Goal: Transaction & Acquisition: Download file/media

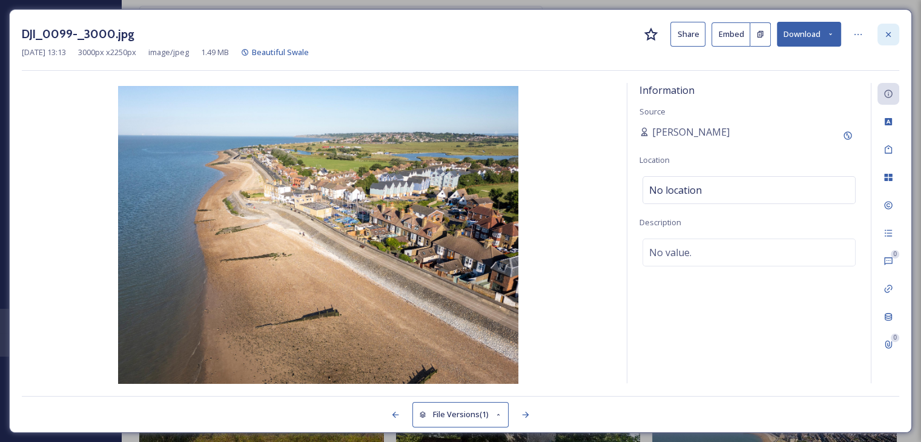
scroll to position [8560, 0]
click at [889, 37] on icon at bounding box center [889, 35] width 10 height 10
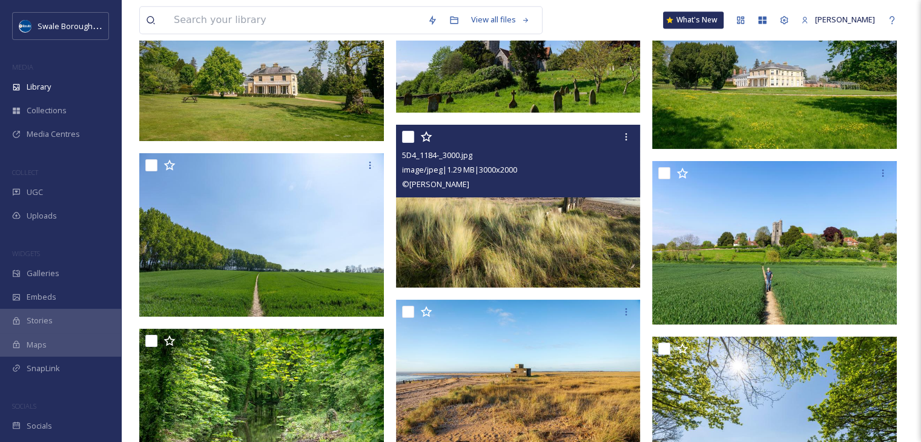
scroll to position [11044, 0]
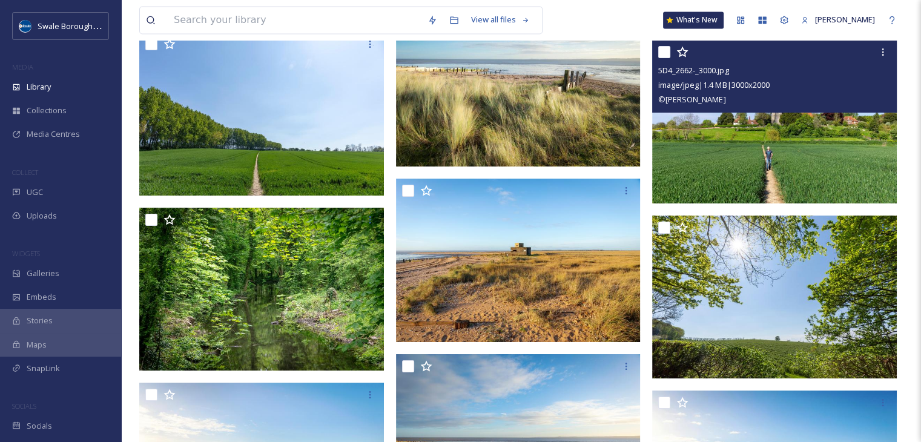
click at [746, 168] on img at bounding box center [774, 122] width 245 height 164
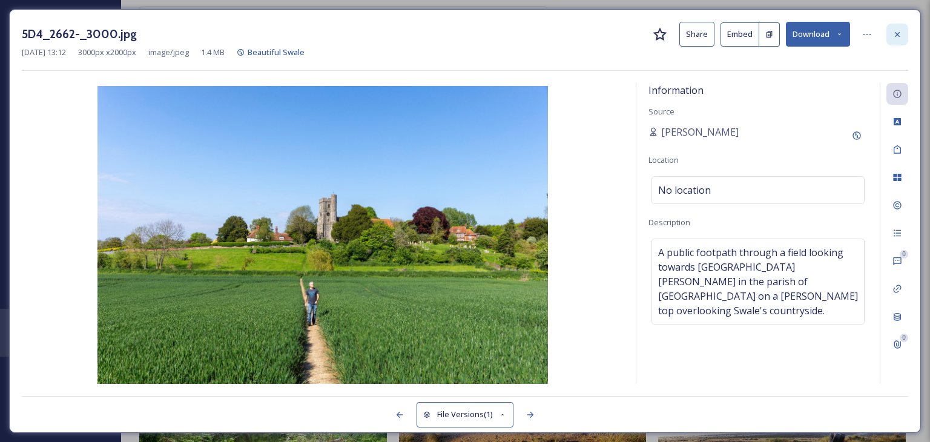
click at [895, 36] on icon at bounding box center [897, 33] width 5 height 5
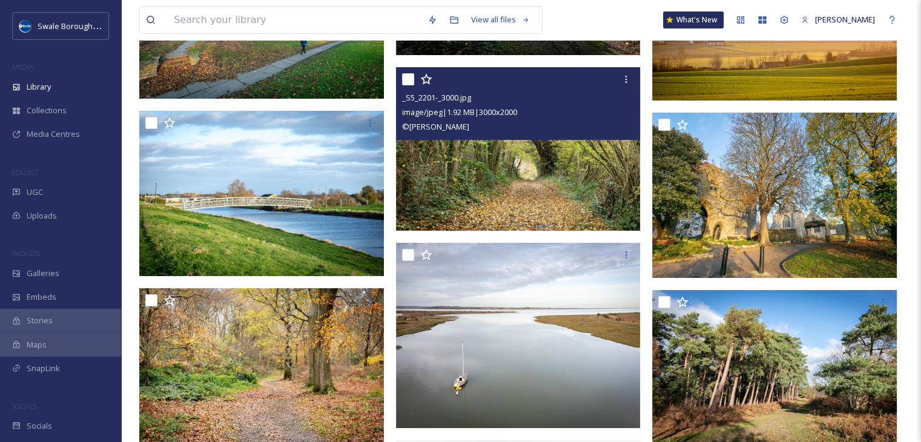
scroll to position [13527, 0]
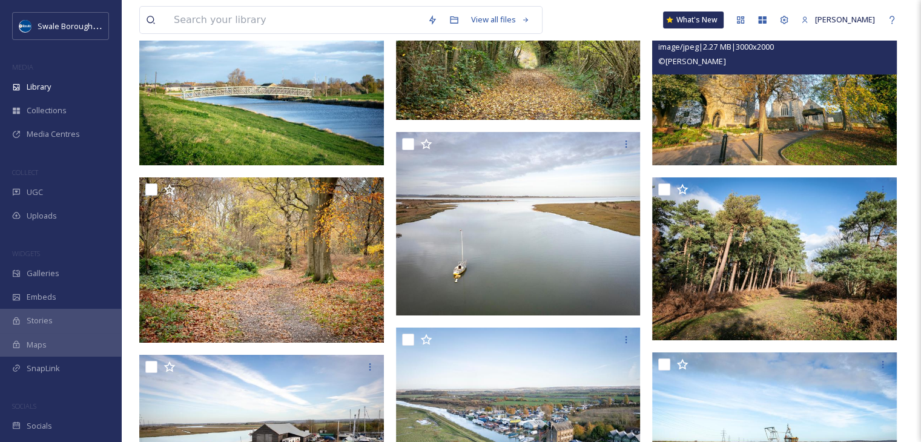
click at [763, 113] on img at bounding box center [774, 84] width 245 height 164
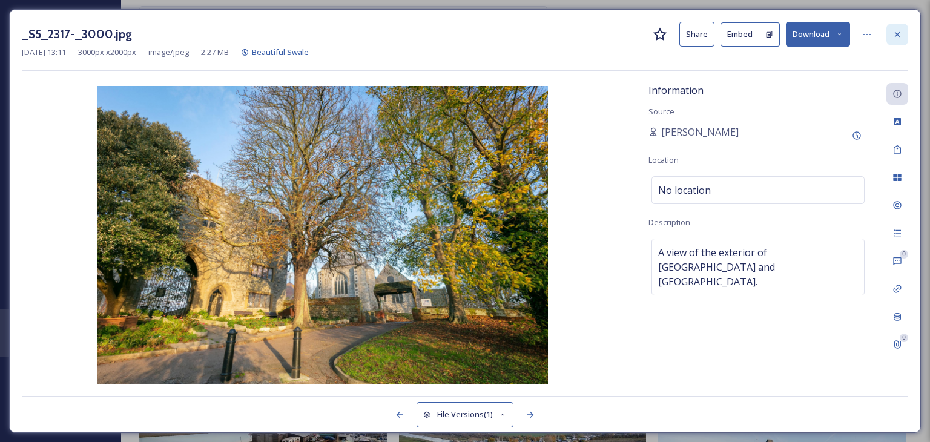
click at [898, 31] on icon at bounding box center [898, 35] width 10 height 10
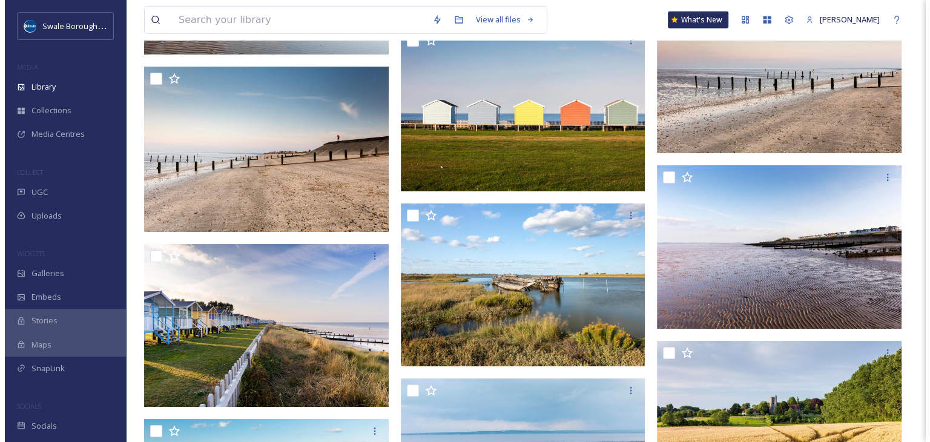
scroll to position [16980, 0]
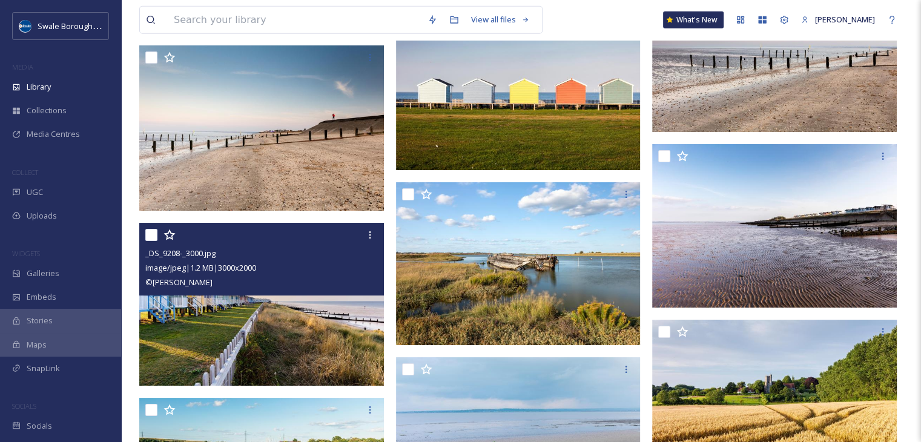
click at [262, 343] on img at bounding box center [261, 305] width 245 height 164
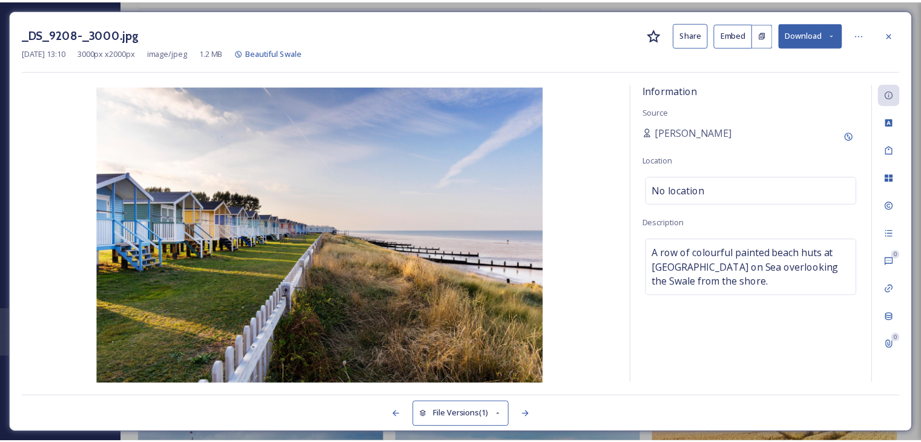
scroll to position [16986, 0]
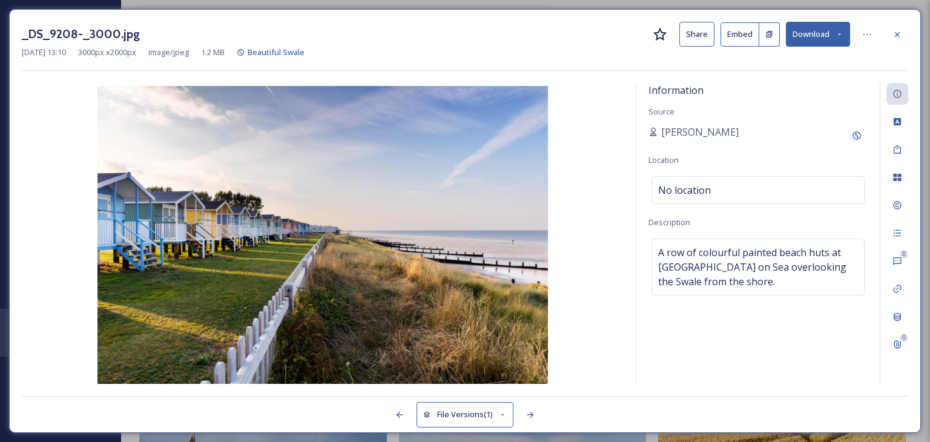
click at [835, 39] on button "Download" at bounding box center [818, 34] width 64 height 25
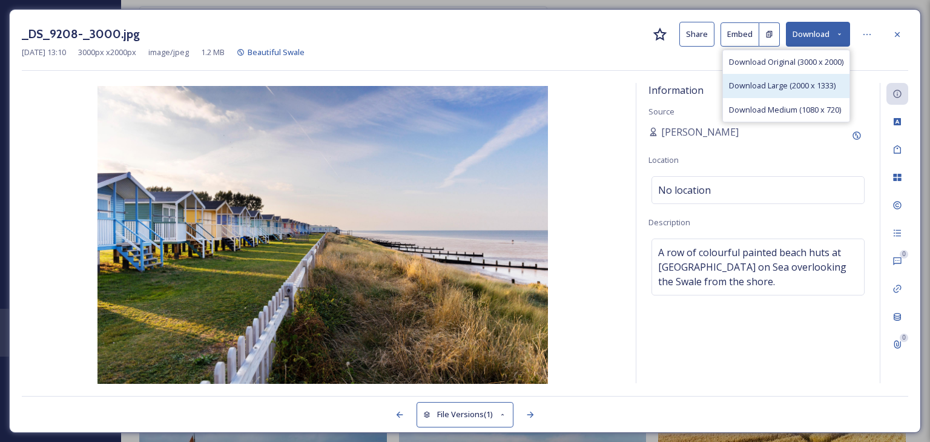
click at [818, 89] on span "Download Large (2000 x 1333)" at bounding box center [782, 86] width 107 height 12
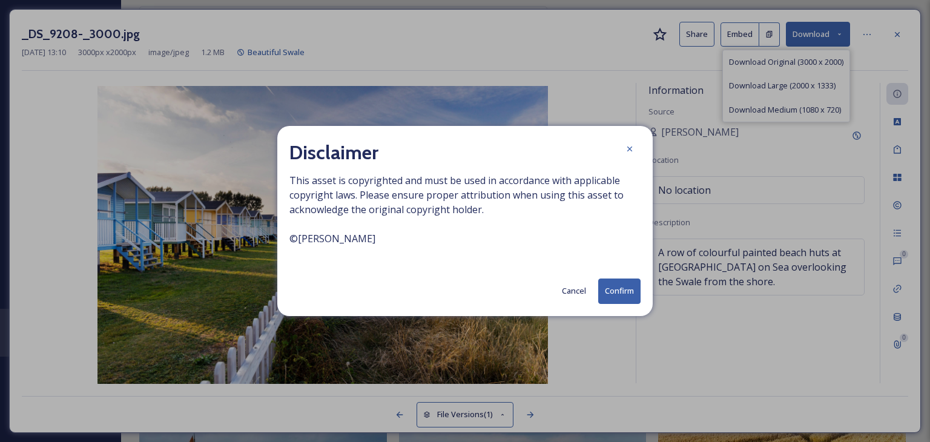
click at [632, 293] on button "Confirm" at bounding box center [619, 291] width 42 height 25
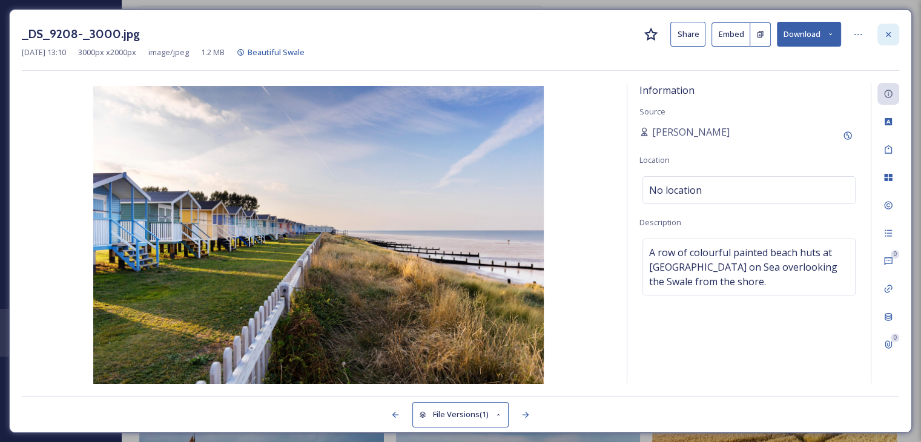
click at [894, 35] on div at bounding box center [889, 35] width 22 height 22
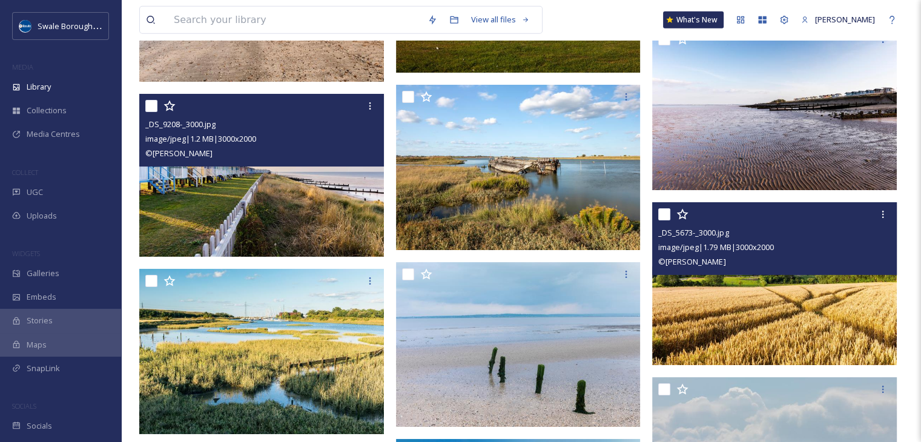
scroll to position [17167, 0]
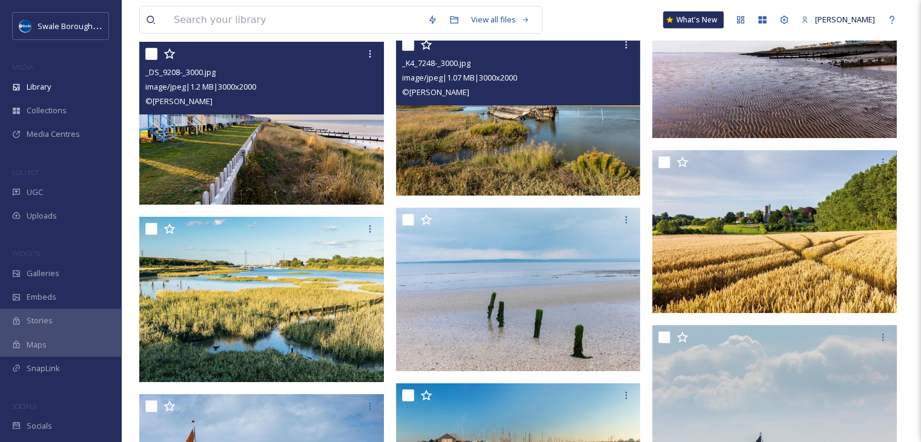
click at [528, 141] on img at bounding box center [518, 115] width 245 height 164
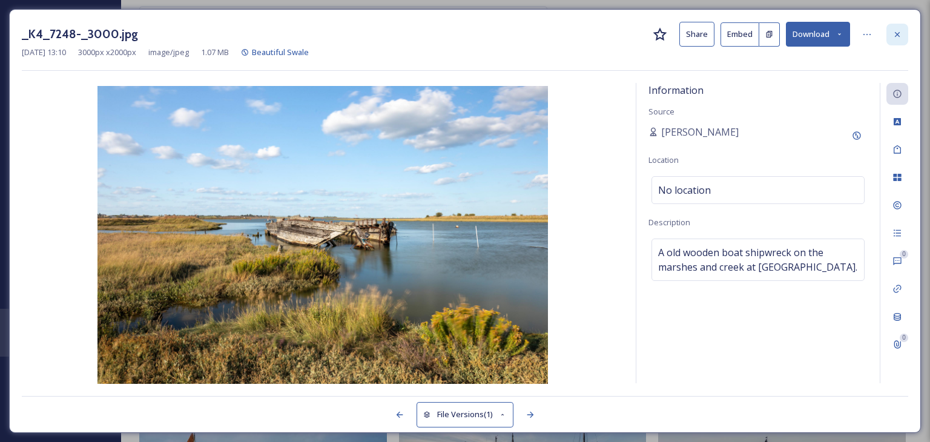
click at [889, 35] on div at bounding box center [898, 35] width 22 height 22
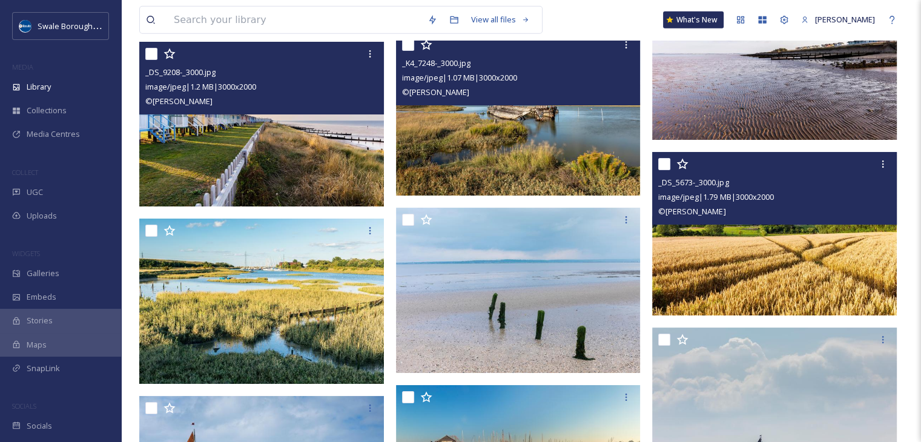
click at [803, 265] on img at bounding box center [774, 234] width 245 height 164
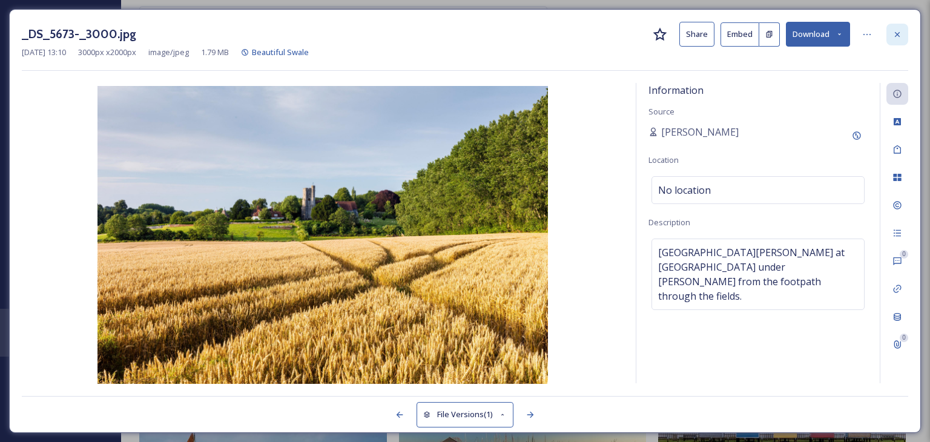
click at [895, 33] on icon at bounding box center [898, 35] width 10 height 10
